Goal: Check status

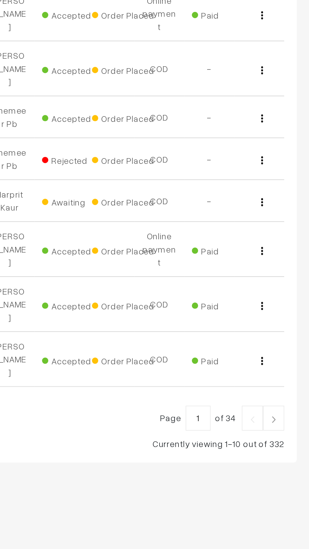
click at [294, 424] on link at bounding box center [291, 430] width 11 height 13
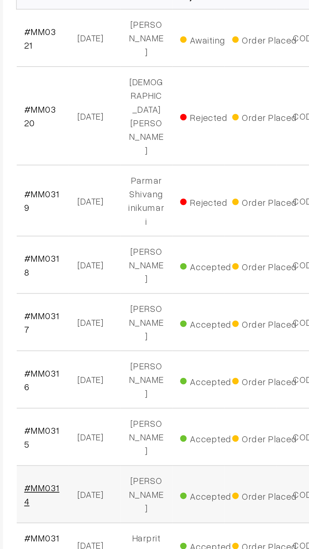
click at [113, 386] on link "#MM0314" at bounding box center [107, 392] width 17 height 12
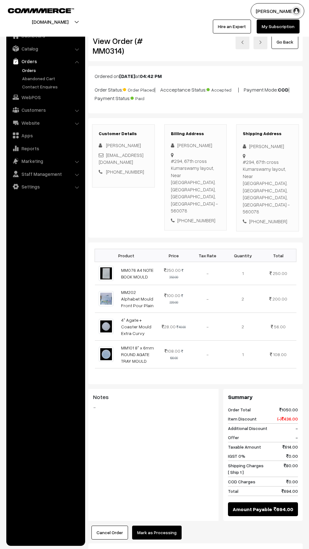
scroll to position [2, 0]
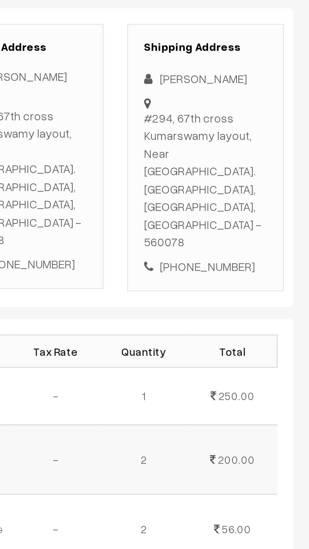
click at [220, 284] on td "-" at bounding box center [207, 297] width 35 height 28
